Goal: Transaction & Acquisition: Purchase product/service

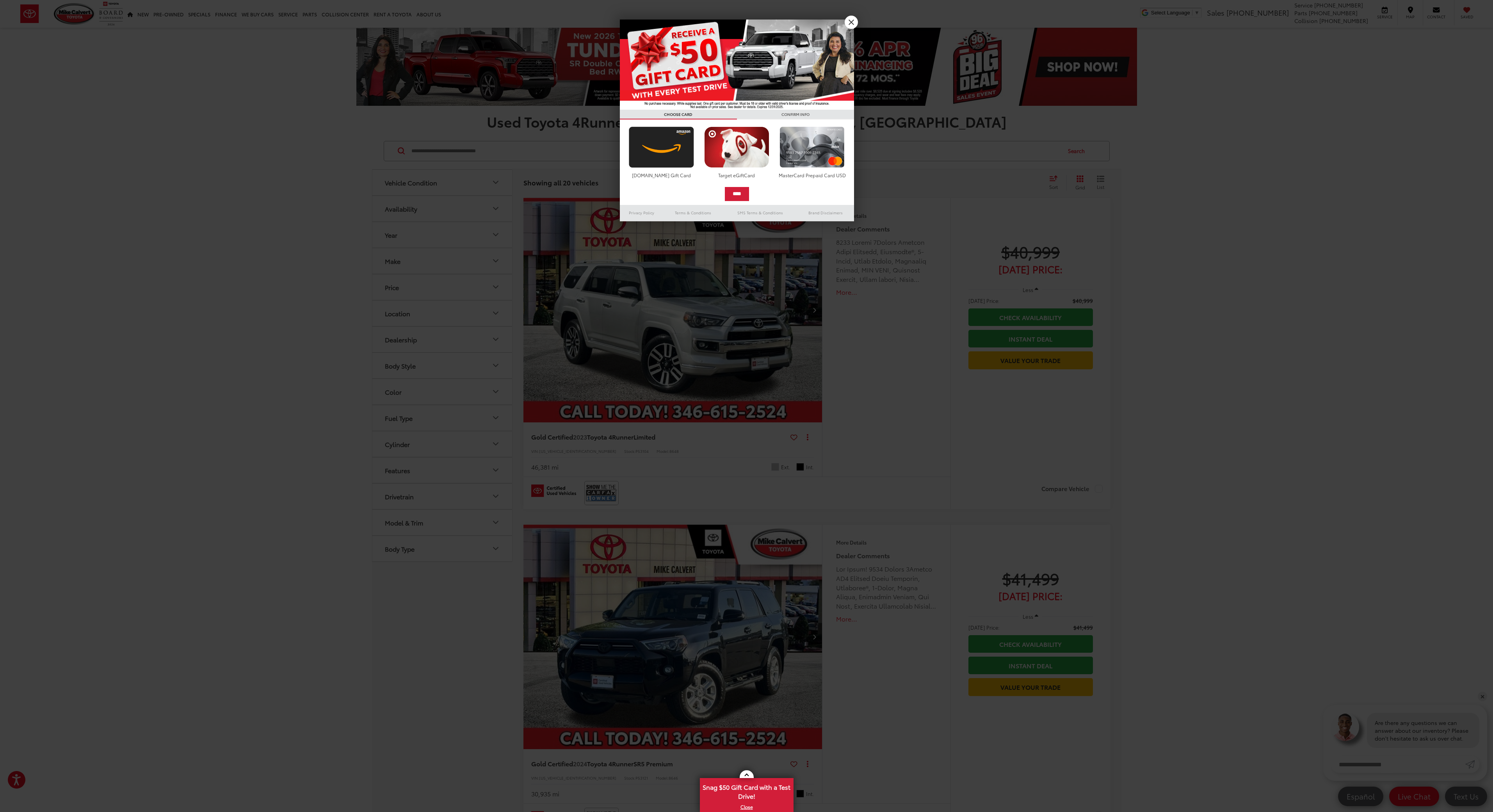
click at [853, 19] on link "X" at bounding box center [851, 22] width 13 height 13
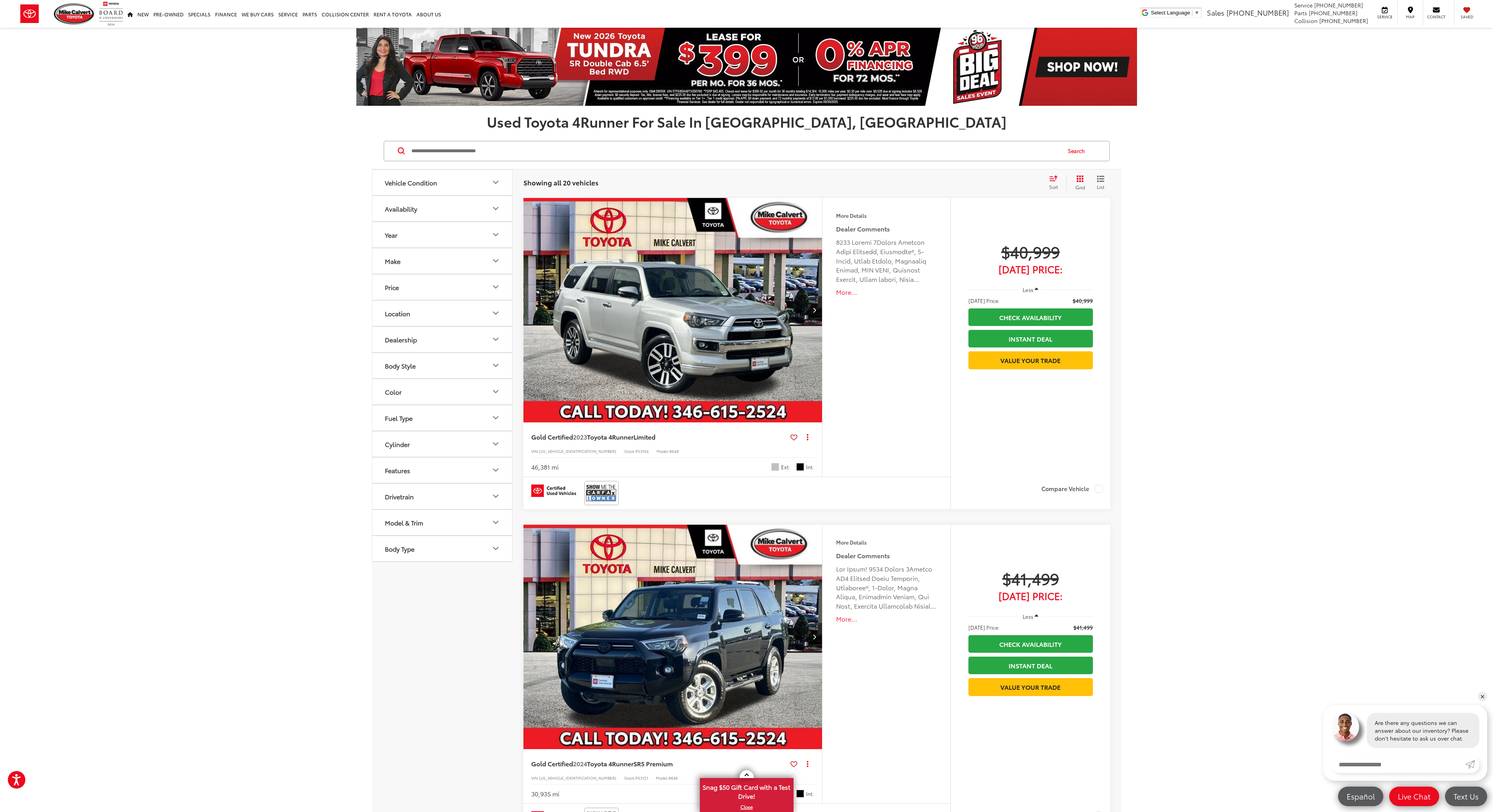
click at [503, 242] on button "Year" at bounding box center [442, 235] width 140 height 25
click at [471, 255] on input "****" at bounding box center [474, 255] width 49 height 15
type input "****"
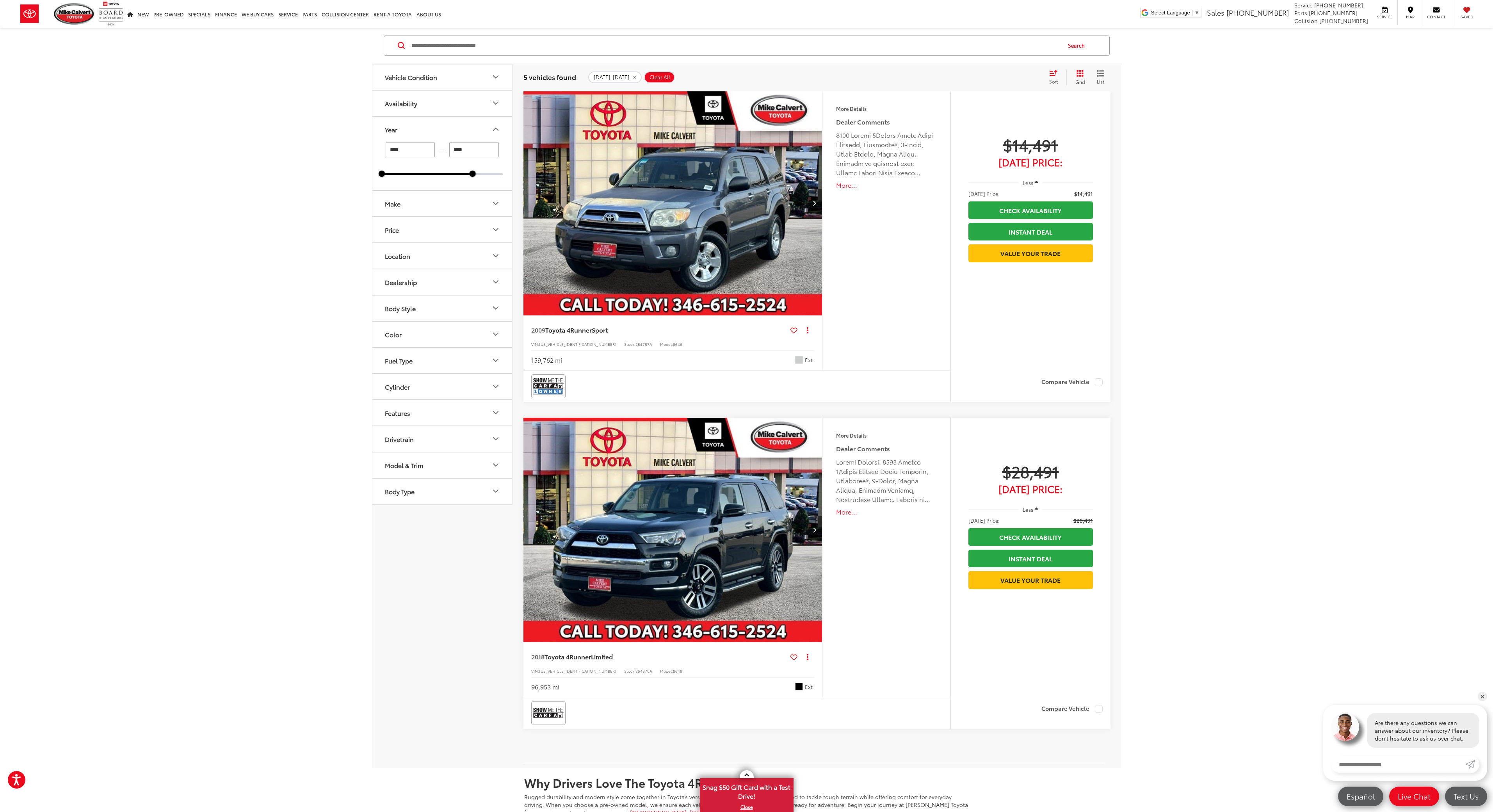
scroll to position [1087, 0]
click at [759, 555] on img "2018 Toyota 4Runner Limited 0" at bounding box center [673, 530] width 300 height 225
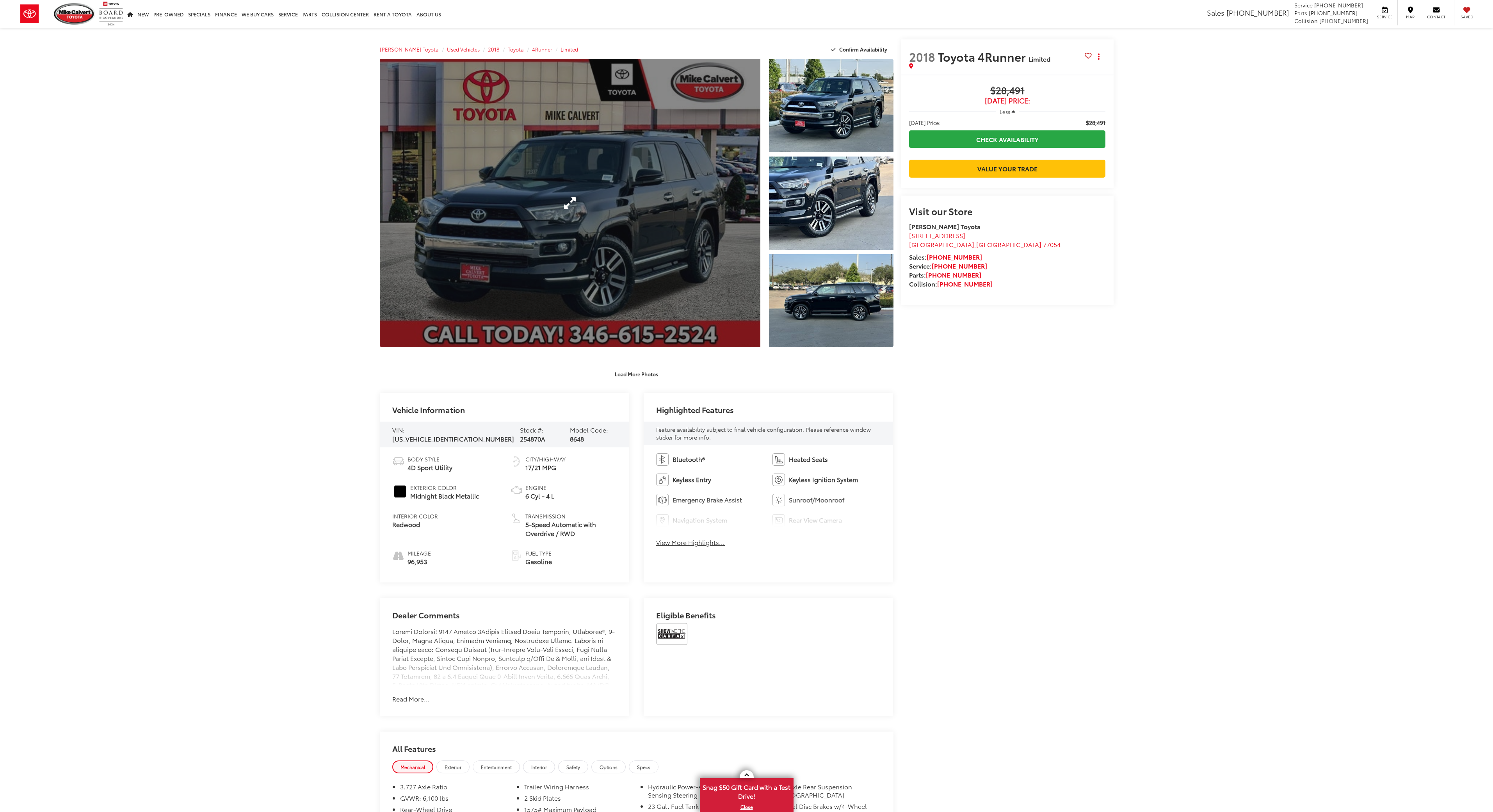
click at [711, 167] on link "Expand Photo 0" at bounding box center [571, 202] width 381 height 288
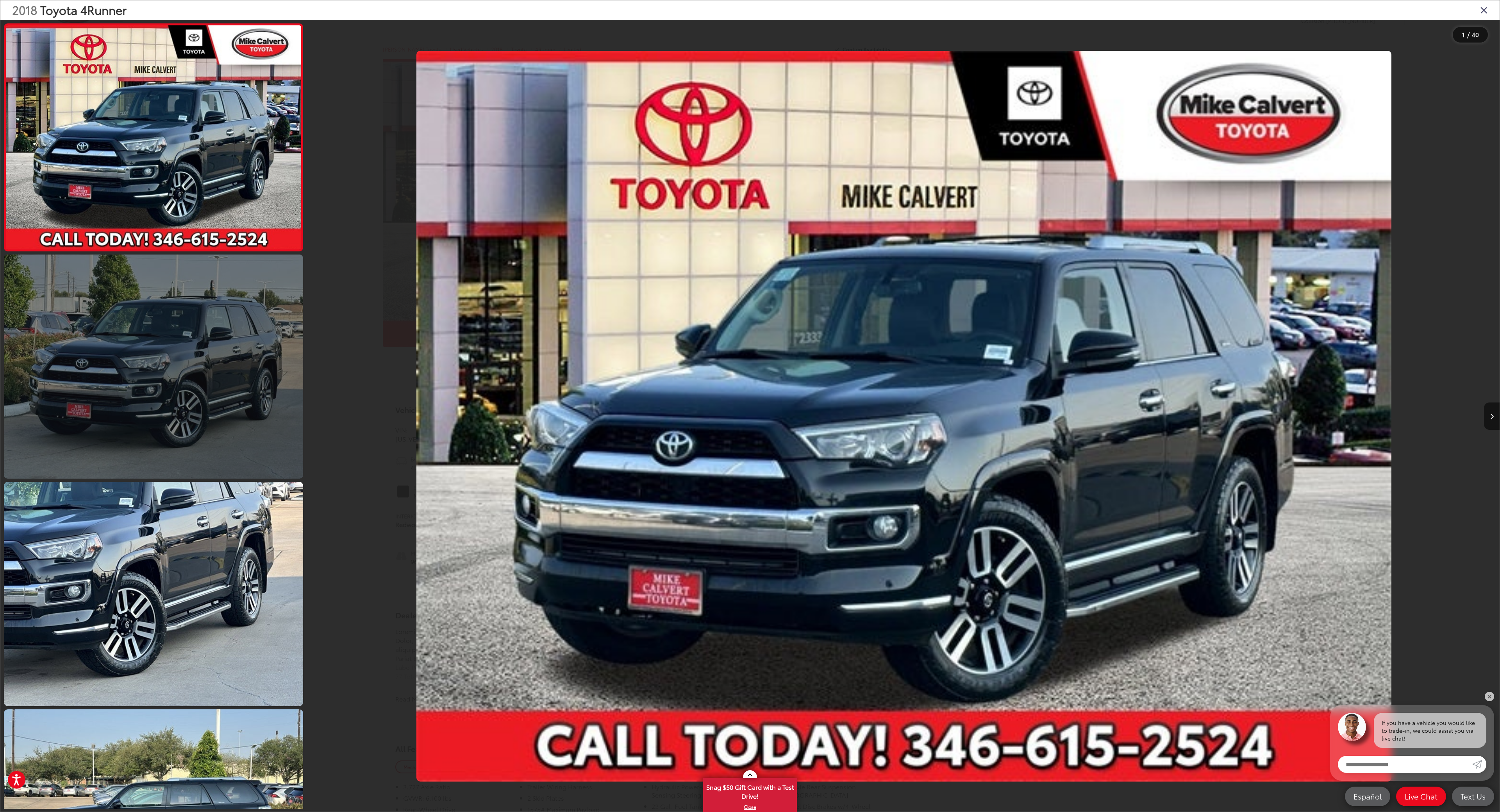
click at [183, 367] on link at bounding box center [153, 367] width 299 height 224
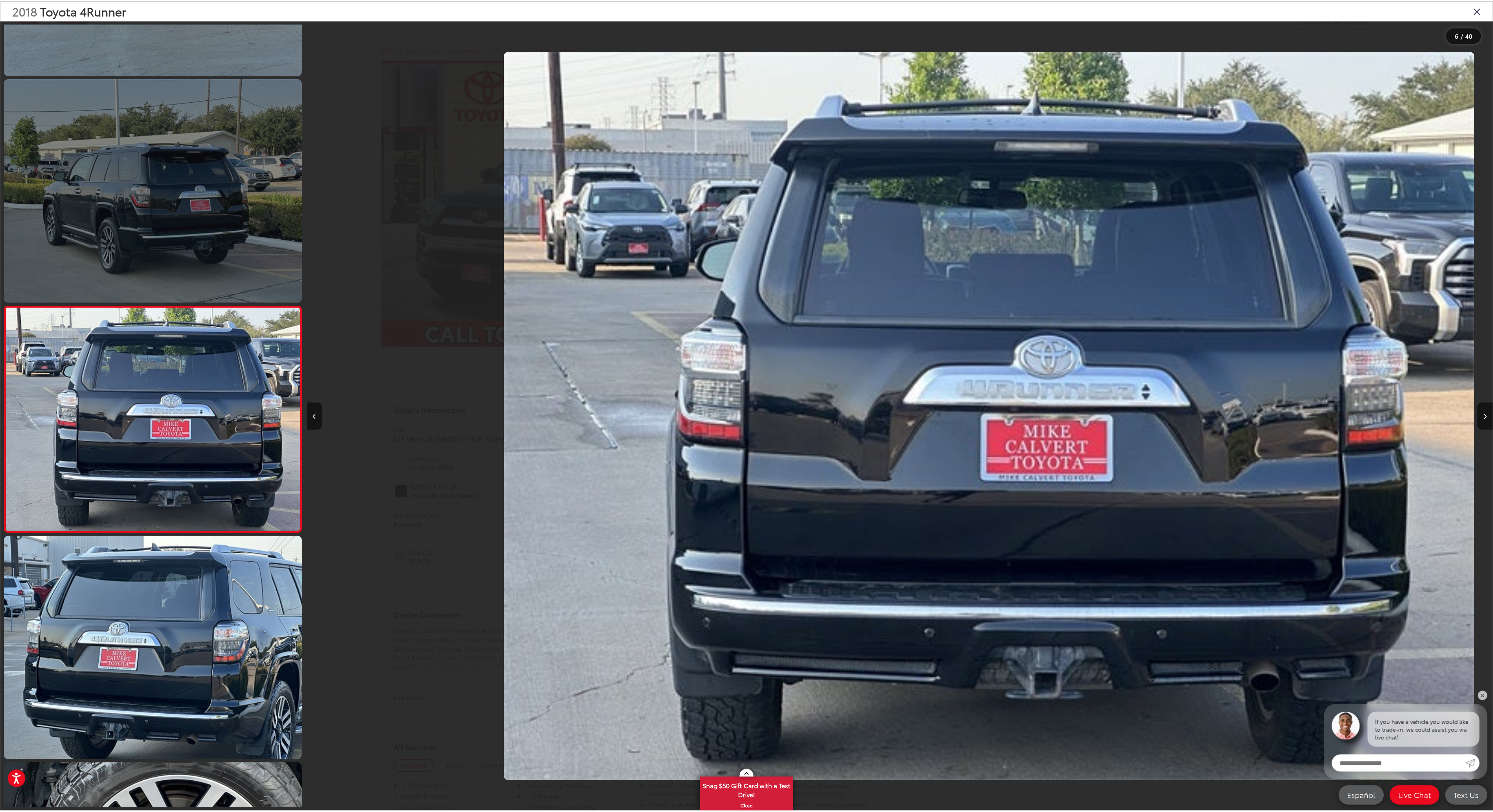
scroll to position [0, 5954]
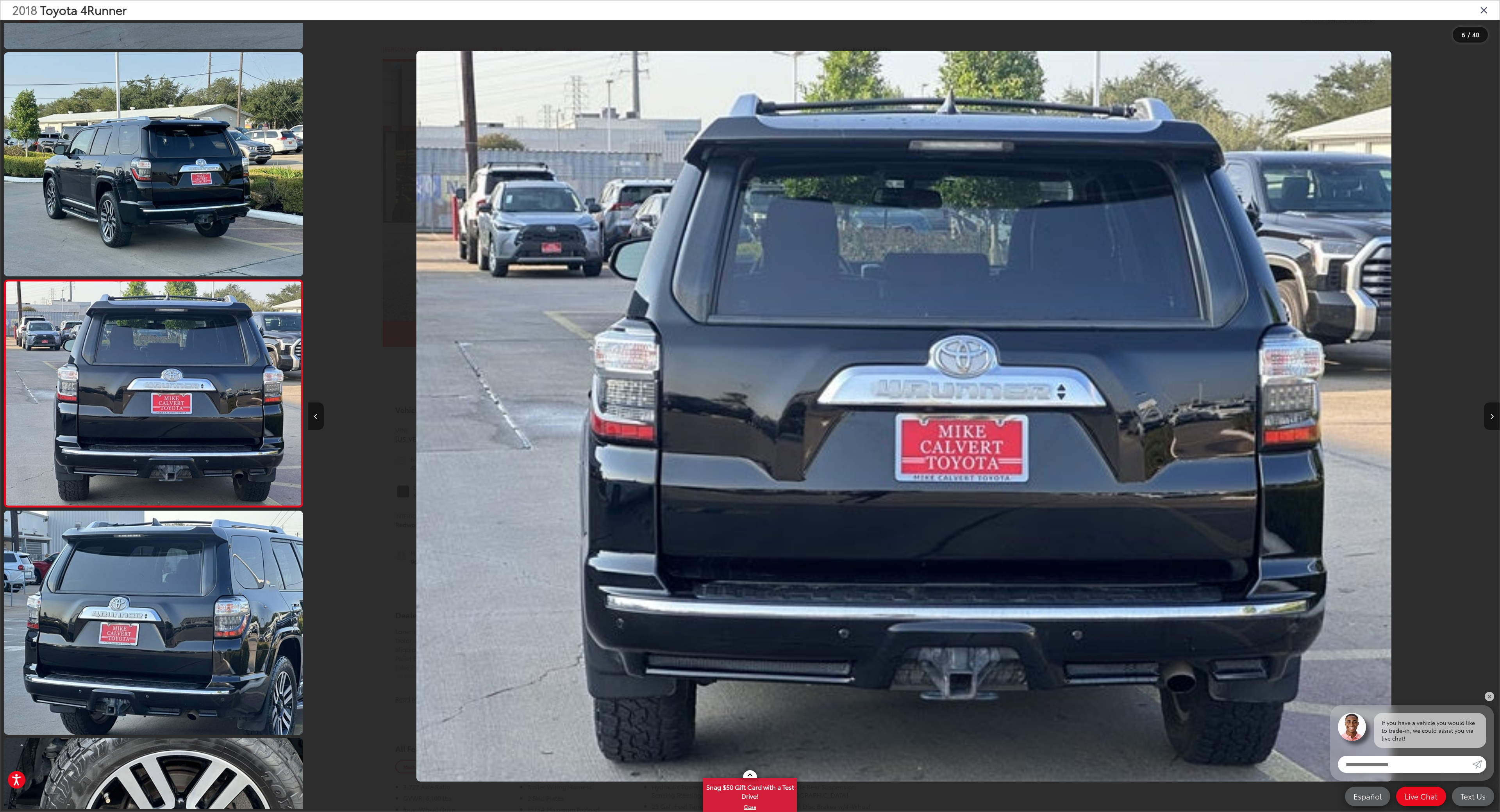
click at [459, 9] on div "2018 Toyota 4Runner" at bounding box center [750, 10] width 1499 height 20
click at [1489, 13] on div "2018 Toyota 4Runner" at bounding box center [750, 10] width 1499 height 20
click at [1482, 10] on icon "Close gallery" at bounding box center [1484, 10] width 8 height 10
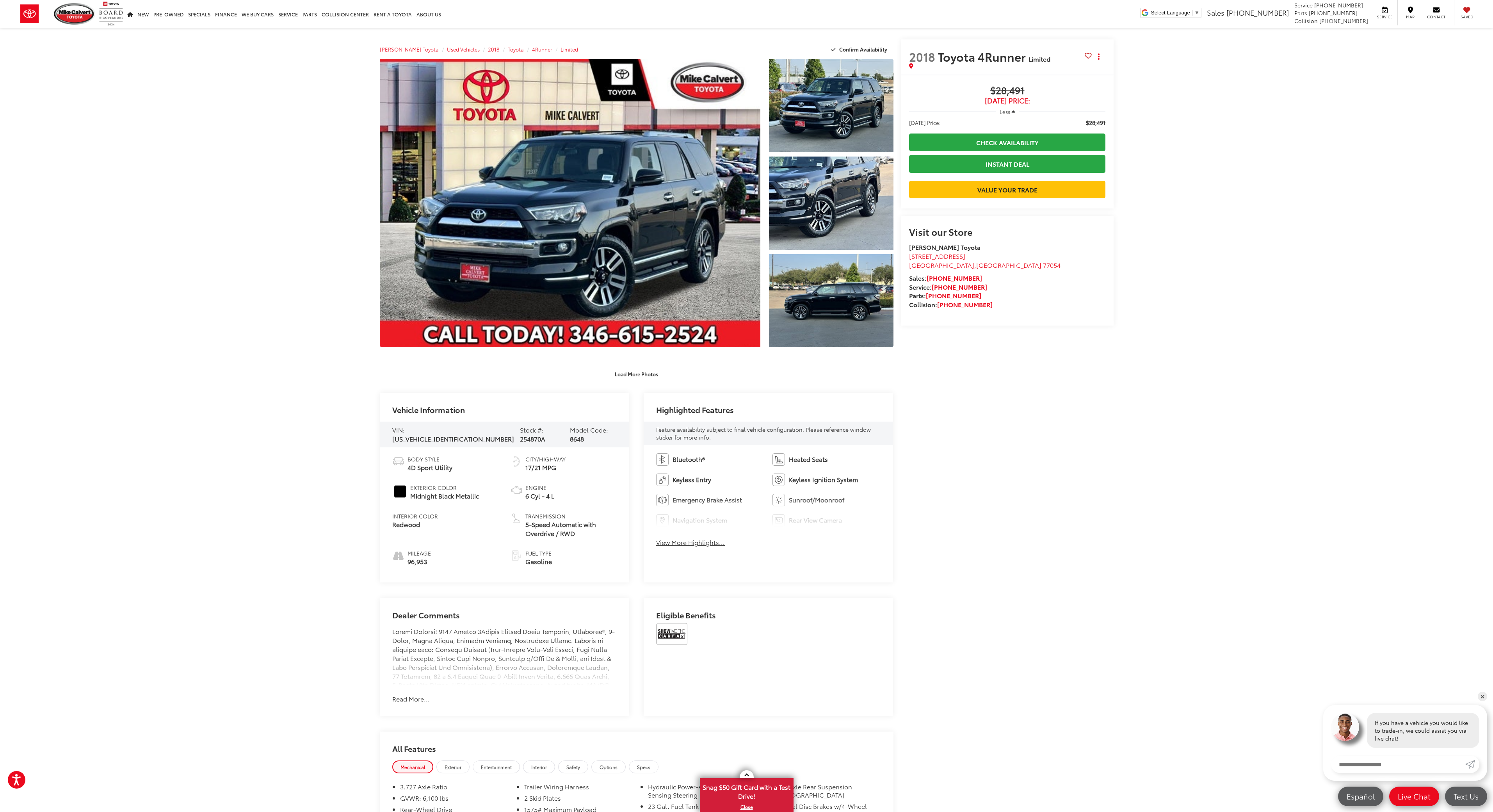
click at [709, 545] on button "View More Highlights..." at bounding box center [691, 542] width 69 height 9
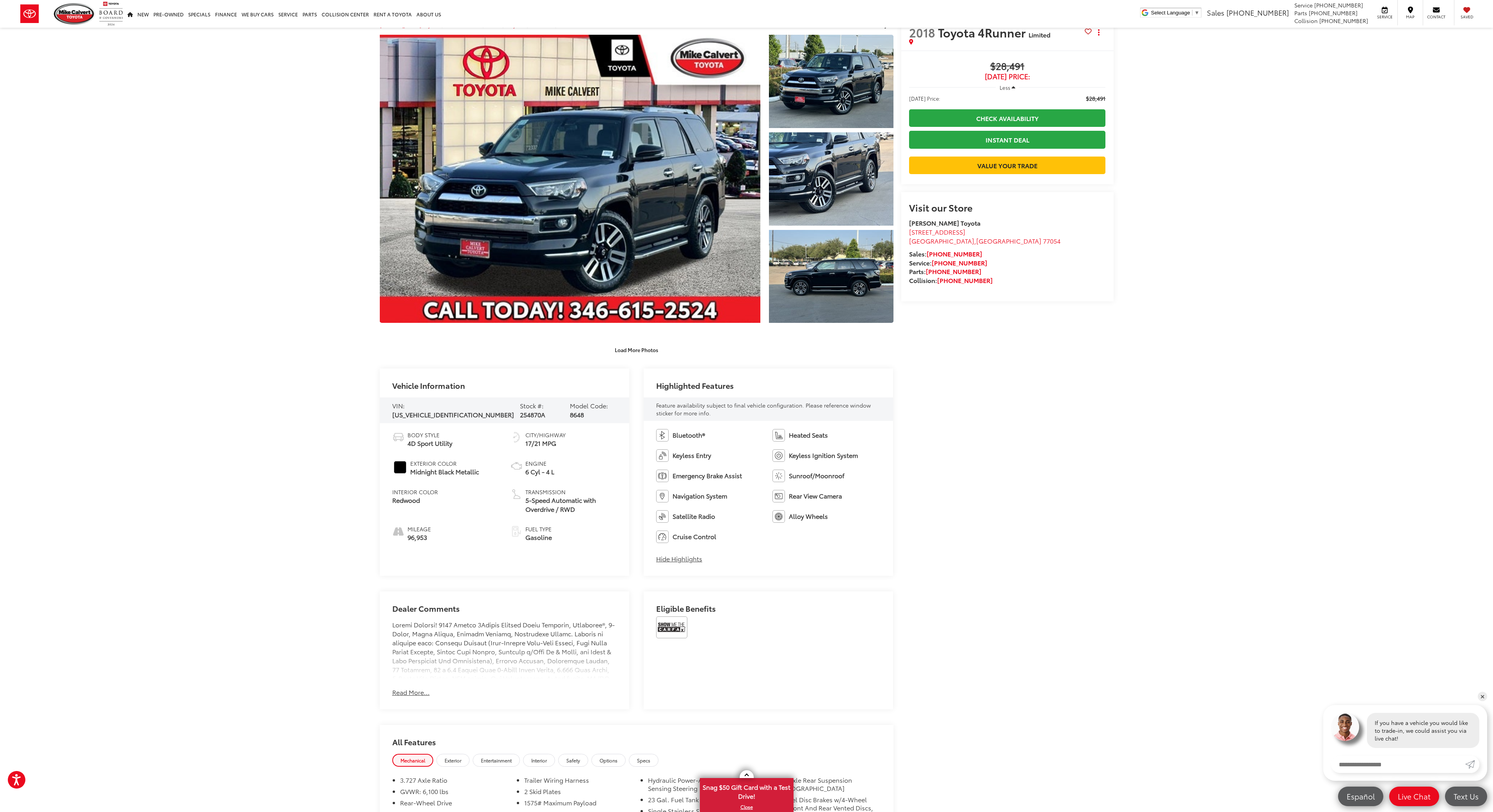
scroll to position [40, 0]
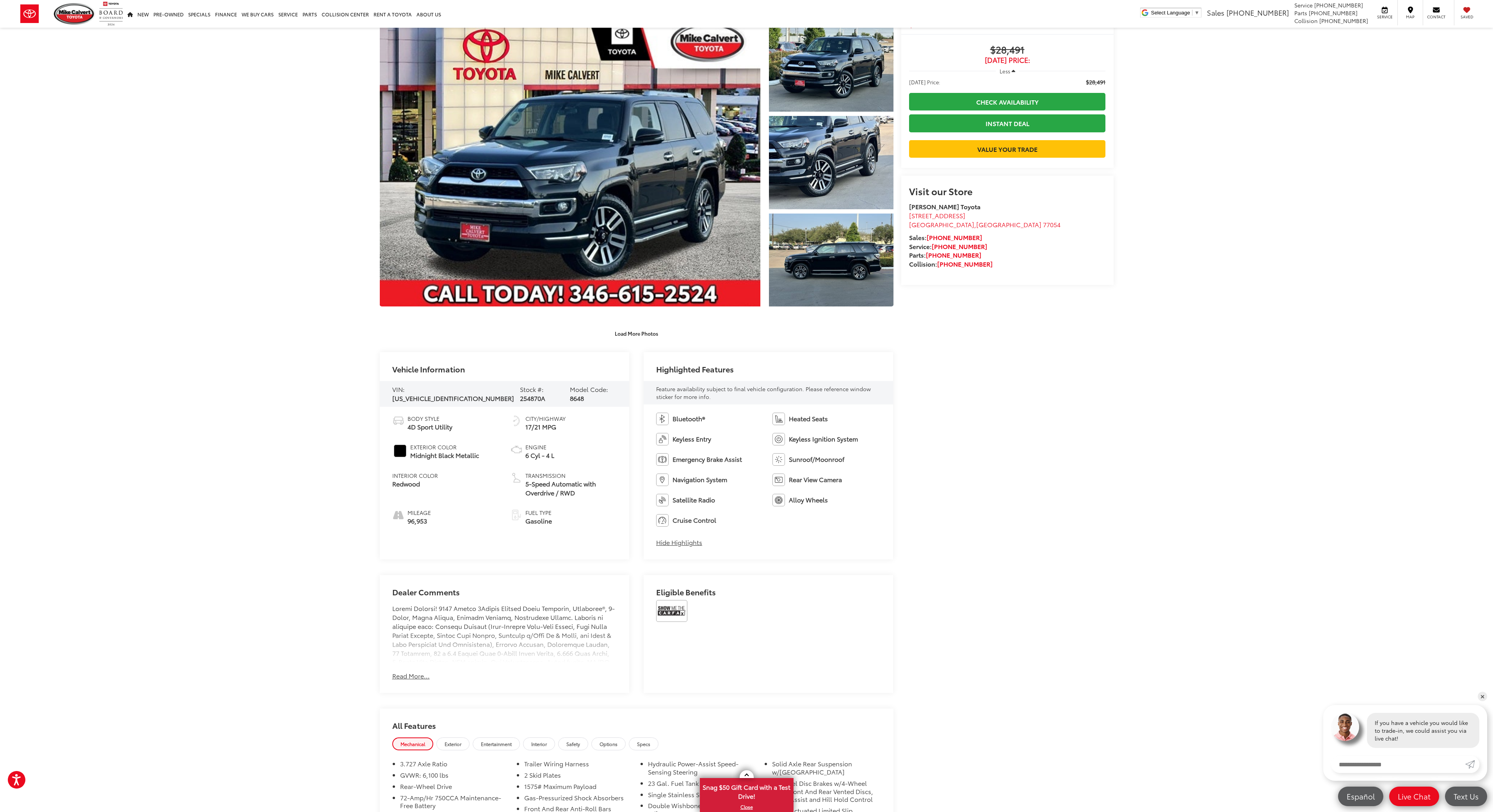
click at [410, 675] on button "Read More..." at bounding box center [410, 675] width 37 height 9
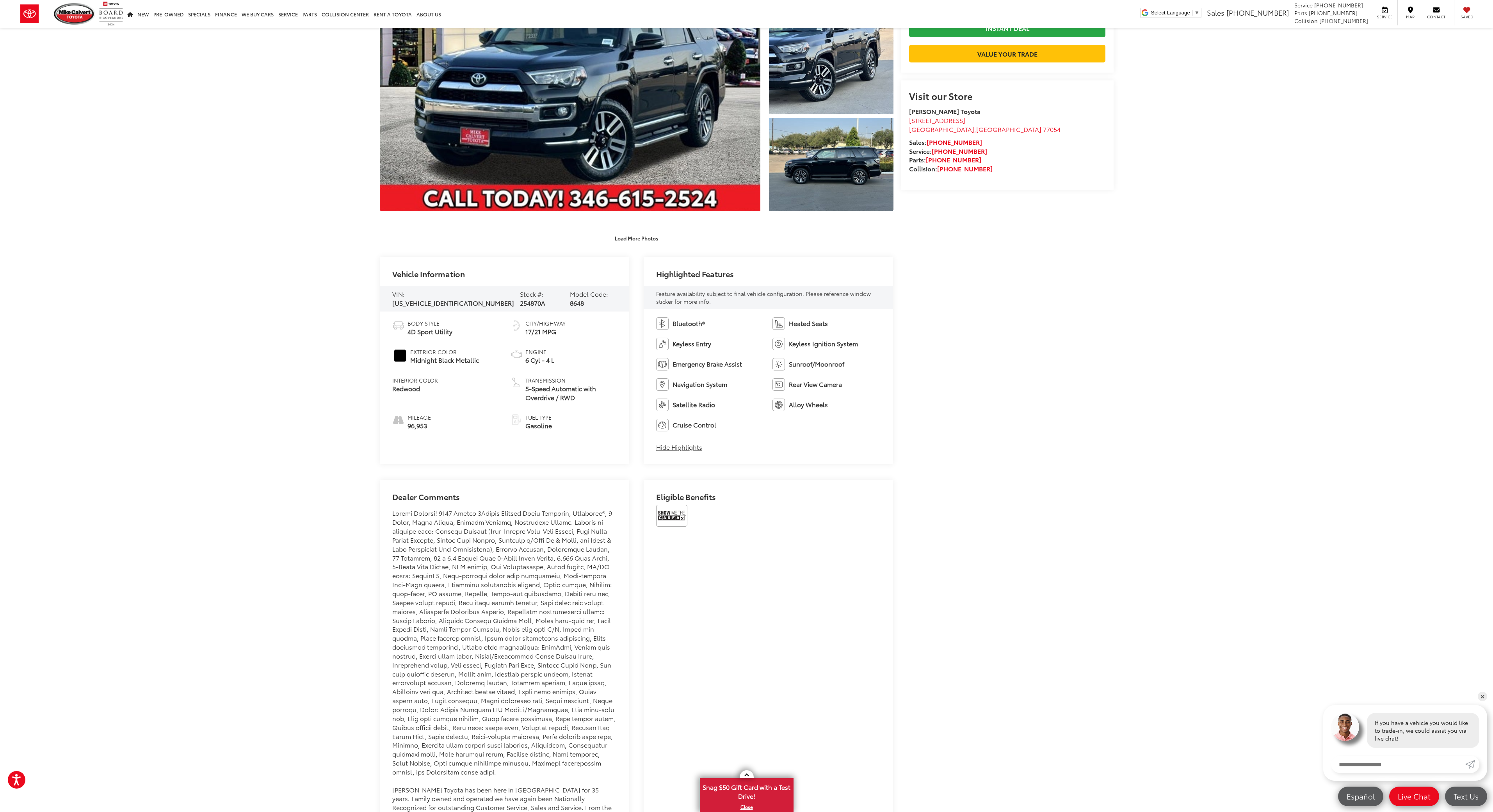
scroll to position [241, 0]
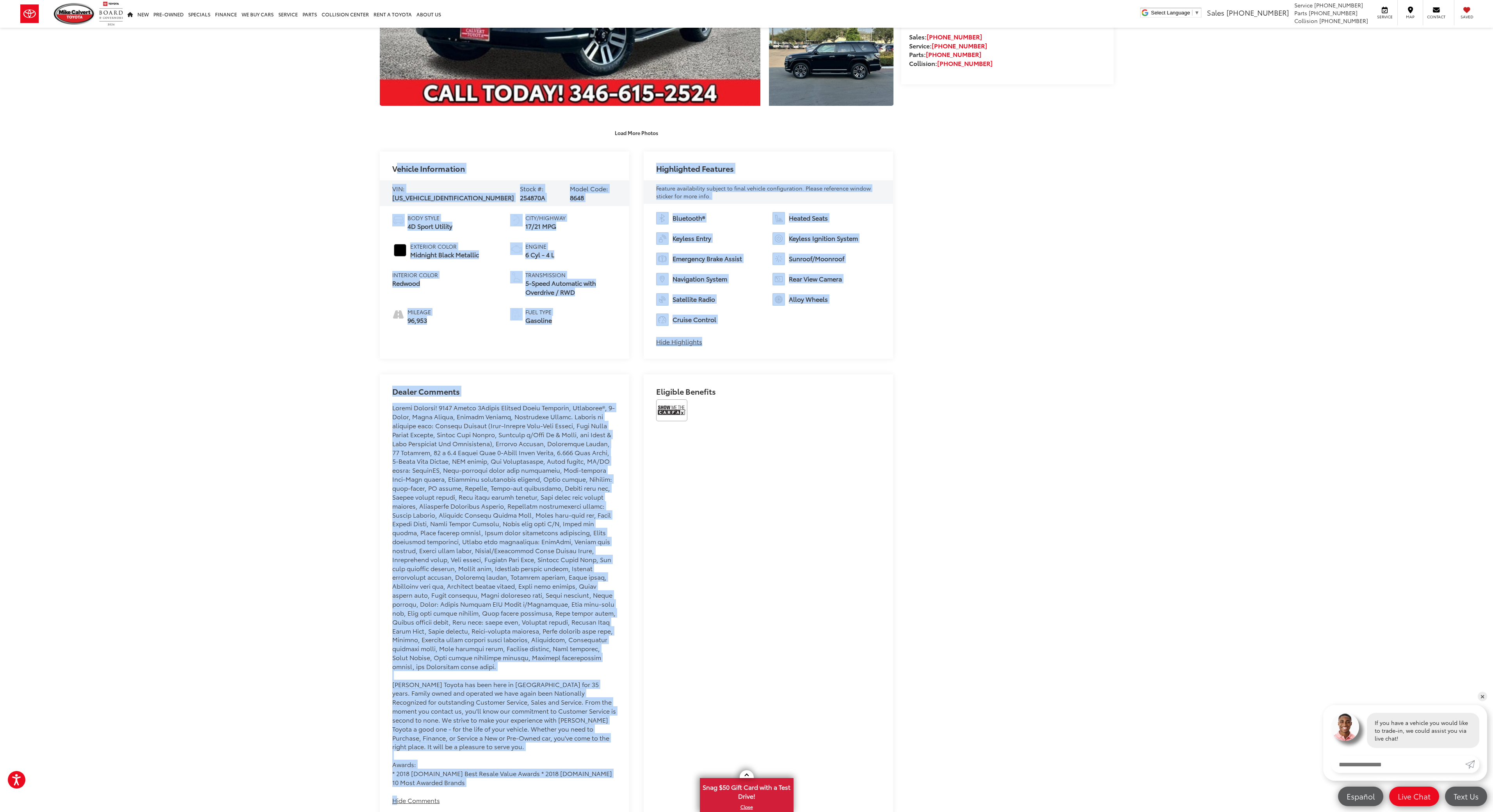
drag, startPoint x: 624, startPoint y: 781, endPoint x: 369, endPoint y: 154, distance: 676.9
click at [369, 154] on div "Mike Calvert Toyota Used Vehicles 2018 Toyota 4Runner Limited Confirm Availabil…" at bounding box center [746, 532] width 1493 height 1491
copy div "Vehicle Information VIN: JTEZU5JR6J5182843 Stock #: 254870A Model Code: 8648 Bo…"
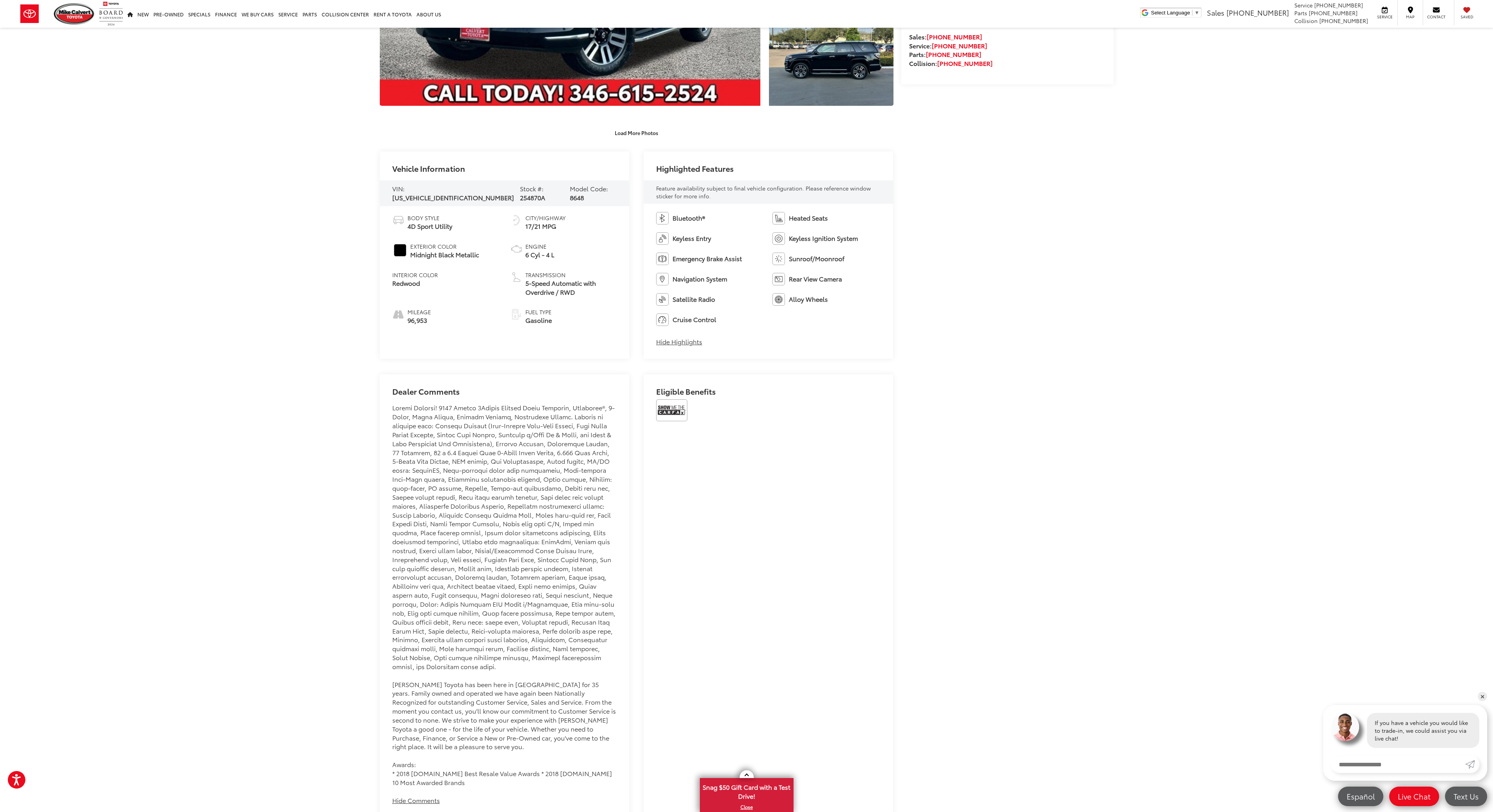
click at [820, 427] on div "Eligible Benefits" at bounding box center [768, 596] width 250 height 443
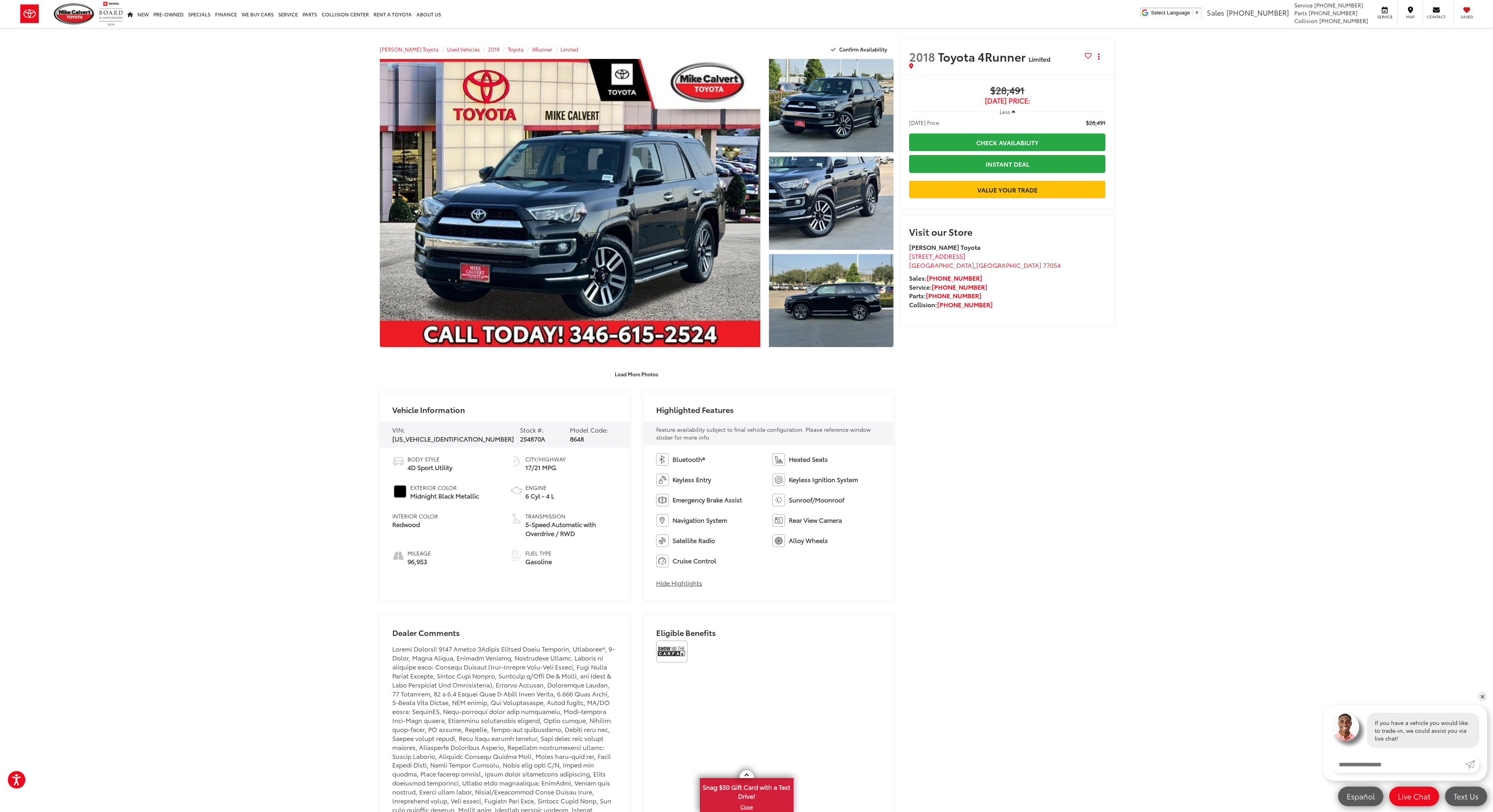
scroll to position [0, 0]
